Goal: Transaction & Acquisition: Purchase product/service

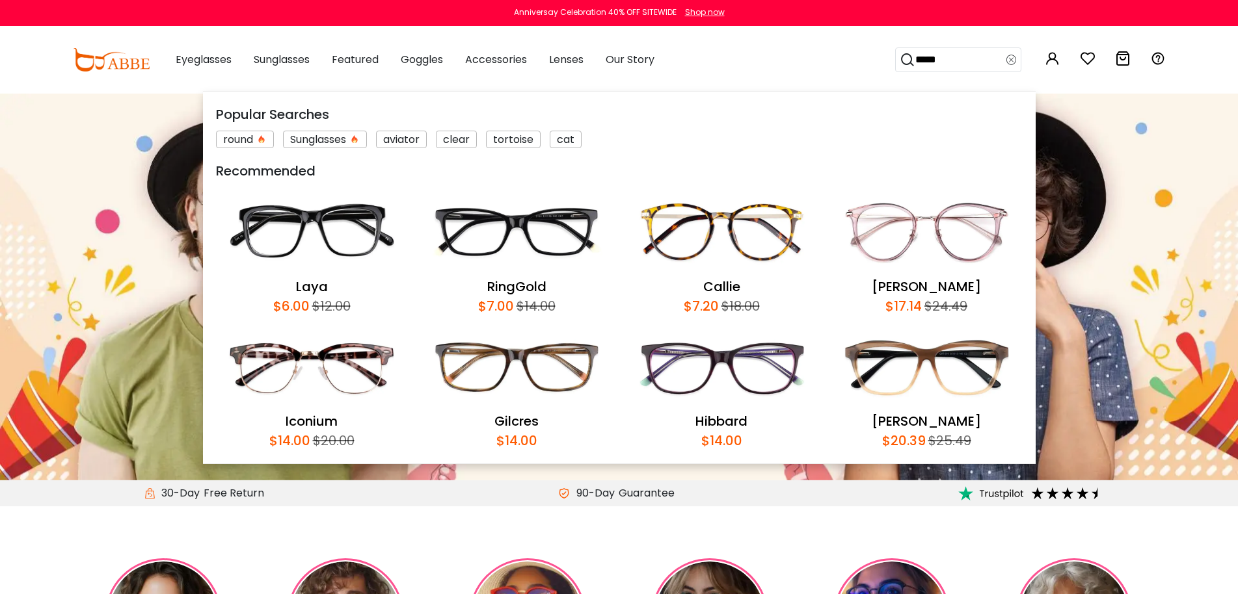
type input "******"
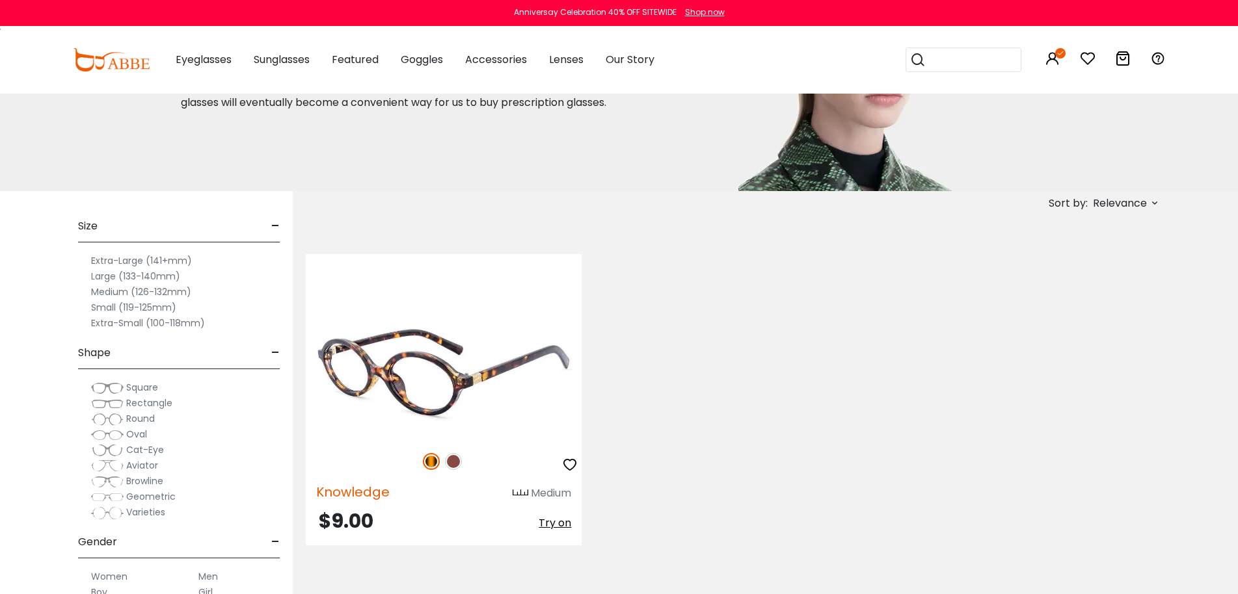
click at [358, 490] on span "Knowledge" at bounding box center [352, 492] width 73 height 18
copy span "Knowledge"
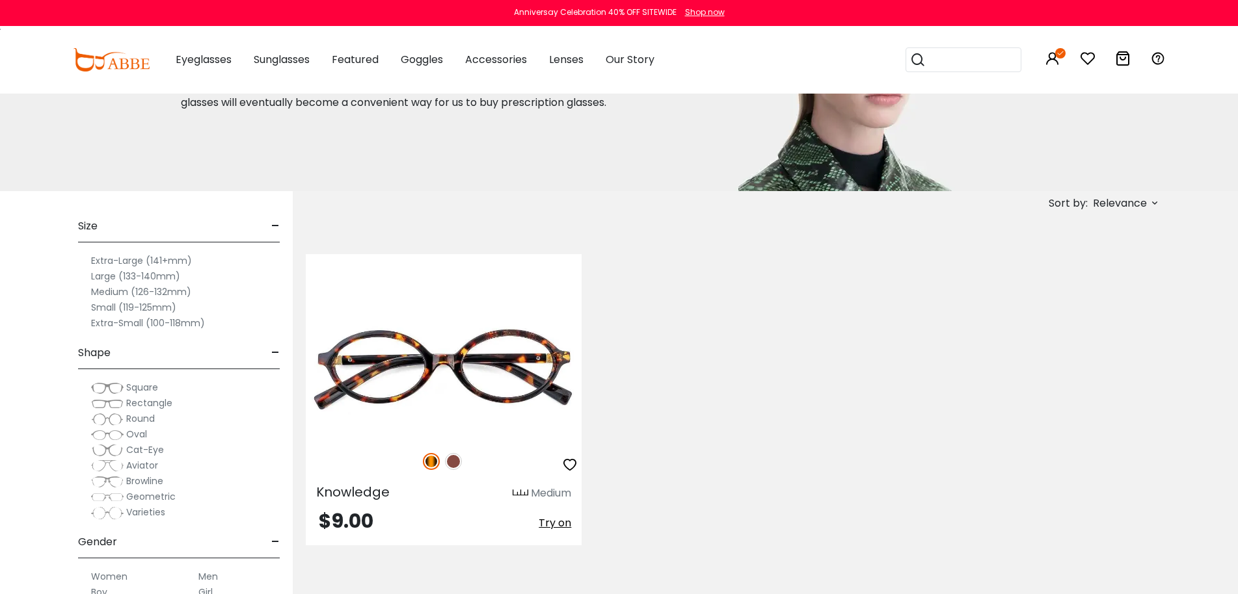
click at [655, 497] on div "Knowledge Medium $9.00 Try on" at bounding box center [732, 400] width 867 height 330
